Goal: Find specific page/section: Find specific page/section

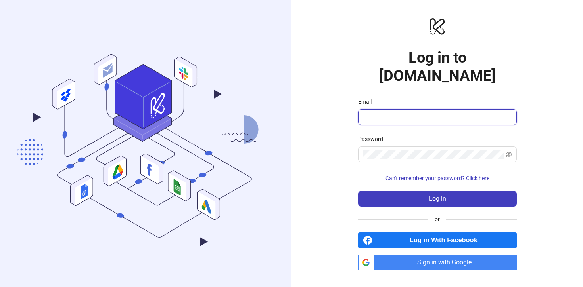
type input "**********"
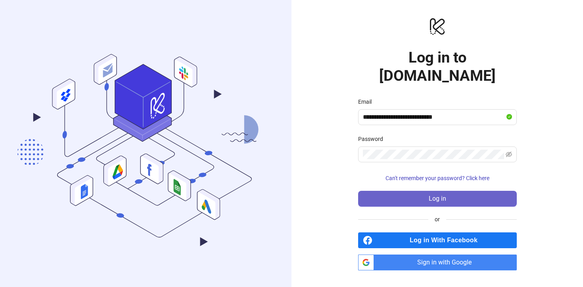
click at [441, 191] on button "Log in" at bounding box center [437, 199] width 159 height 16
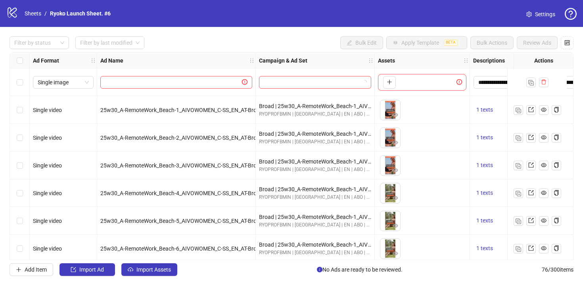
click at [8, 13] on icon "logo/logo-mobile" at bounding box center [12, 12] width 12 height 12
click at [35, 13] on link "Sheets" at bounding box center [33, 13] width 20 height 9
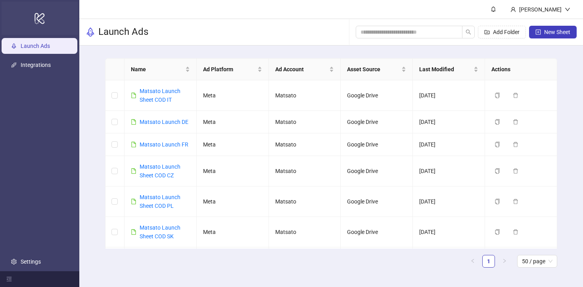
click at [40, 20] on icon "logo/logo-mobile" at bounding box center [39, 18] width 11 height 19
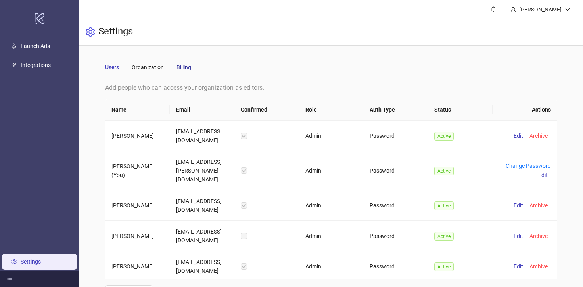
click at [187, 67] on div "Billing" at bounding box center [183, 67] width 15 height 9
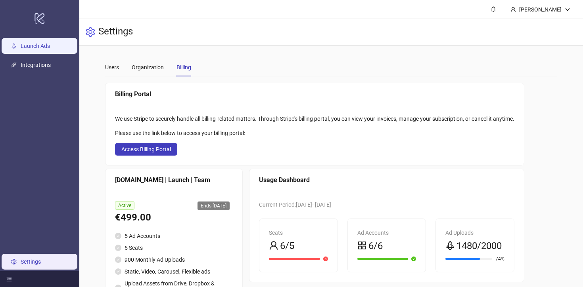
click at [44, 44] on link "Launch Ads" at bounding box center [35, 46] width 29 height 6
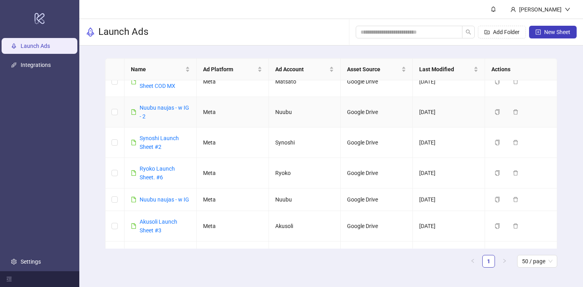
scroll to position [273, 0]
click at [152, 147] on link "Synoshi Launch Sheet #2" at bounding box center [158, 141] width 39 height 15
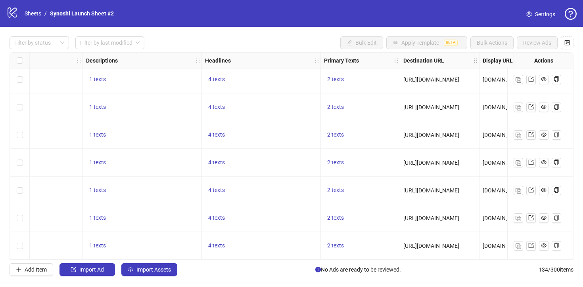
scroll to position [3529, 394]
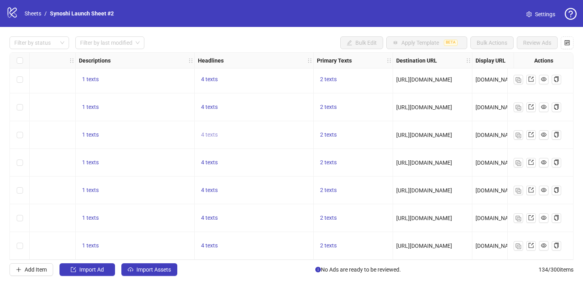
click at [210, 132] on span "4 texts" at bounding box center [209, 135] width 17 height 6
click at [330, 127] on button "button" at bounding box center [333, 125] width 13 height 13
click at [330, 127] on icon "caret-right" at bounding box center [333, 126] width 6 height 6
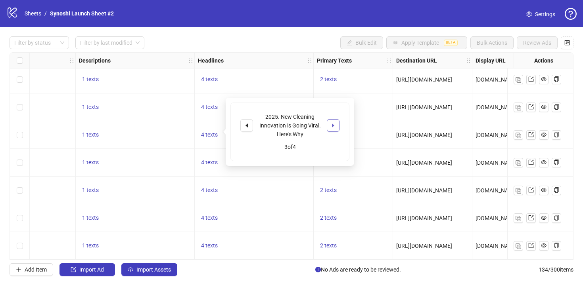
click at [330, 127] on icon "caret-right" at bounding box center [333, 126] width 6 height 6
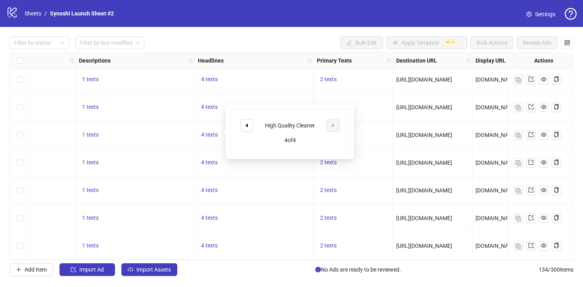
click at [260, 192] on div "4 texts" at bounding box center [254, 191] width 119 height 28
click at [326, 104] on span "2 texts" at bounding box center [328, 107] width 17 height 6
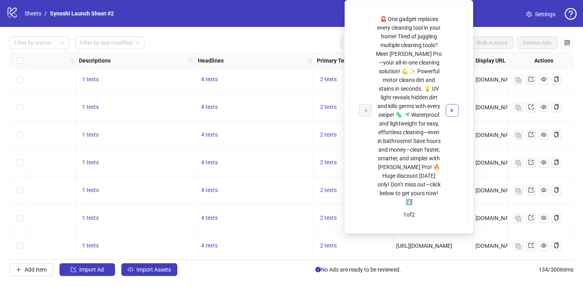
click at [451, 109] on icon "caret-right" at bounding box center [452, 111] width 2 height 4
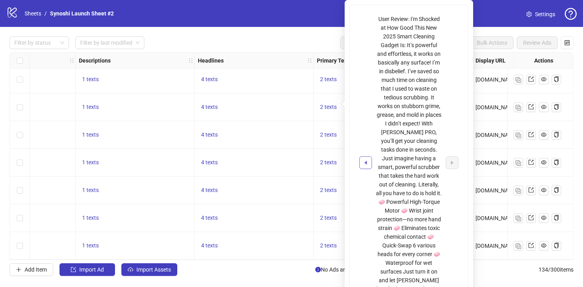
click at [369, 157] on button "button" at bounding box center [365, 163] width 13 height 13
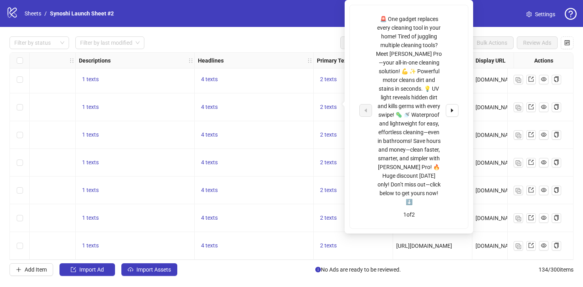
click at [273, 109] on div "4 texts" at bounding box center [254, 108] width 119 height 28
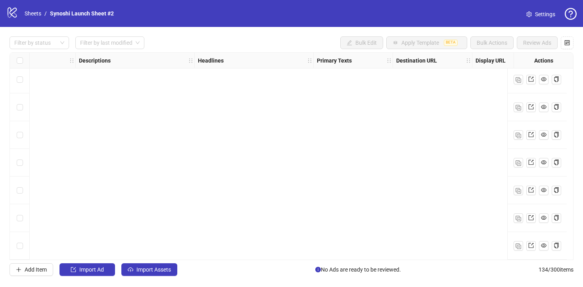
scroll to position [3282, 394]
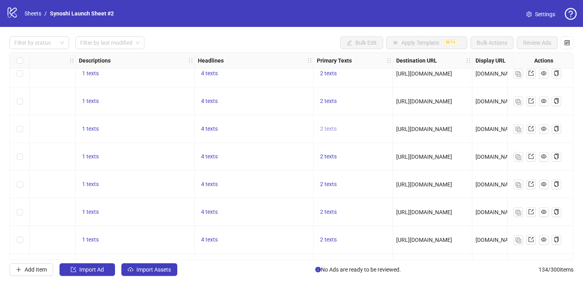
click at [331, 130] on span "2 texts" at bounding box center [328, 129] width 17 height 6
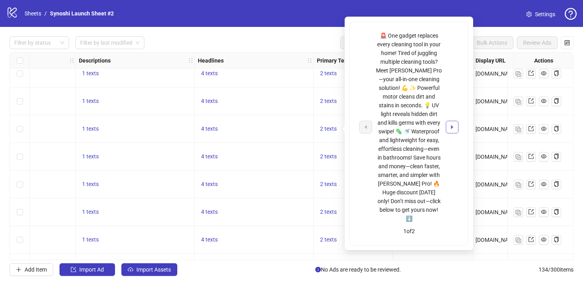
click at [453, 125] on icon "caret-right" at bounding box center [452, 127] width 2 height 4
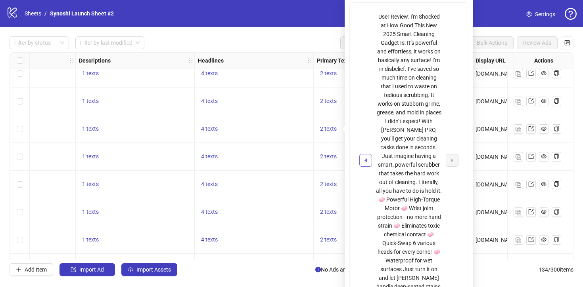
click at [367, 154] on button "button" at bounding box center [365, 160] width 13 height 13
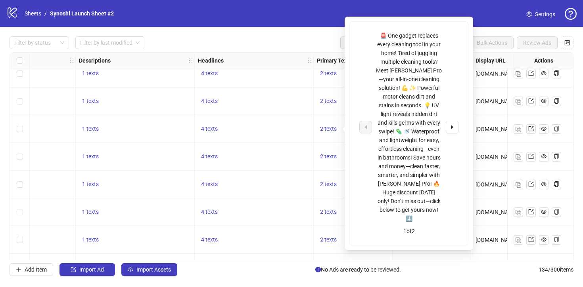
click at [408, 10] on div "logo/logo-mobile Sheets / Synoshi Launch Sheet #2 Settings" at bounding box center [291, 13] width 570 height 14
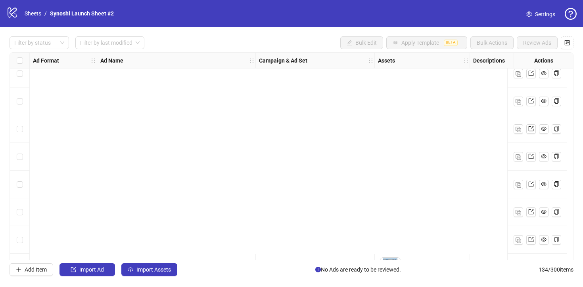
scroll to position [3529, 0]
